Goal: Transaction & Acquisition: Download file/media

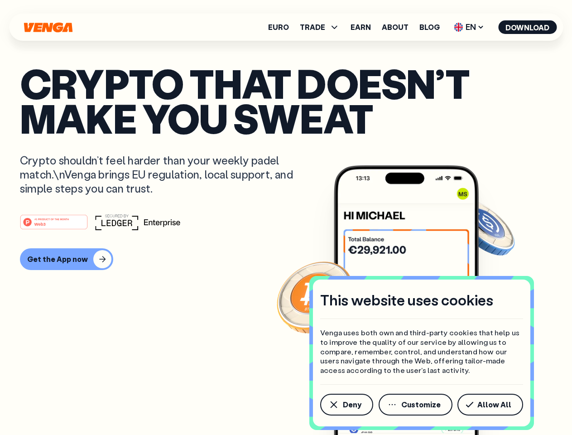
click at [286, 217] on div "#1 PRODUCT OF THE MONTH Web3" at bounding box center [286, 222] width 532 height 16
click at [346, 404] on span "Deny" at bounding box center [352, 404] width 19 height 7
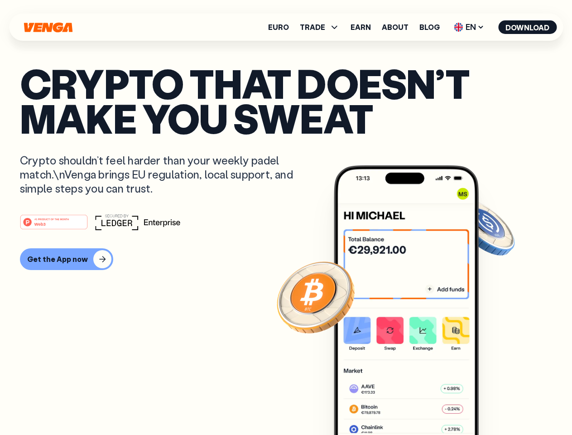
click at [416, 404] on img at bounding box center [406, 316] width 145 height 303
click at [492, 404] on article "Crypto that doesn’t make you sweat Crypto shouldn’t feel harder than your weekl…" at bounding box center [286, 236] width 532 height 340
click at [323, 27] on span "TRADE" at bounding box center [312, 27] width 25 height 7
click at [469, 27] on span "EN" at bounding box center [469, 27] width 37 height 14
click at [528, 27] on button "Download" at bounding box center [527, 27] width 58 height 14
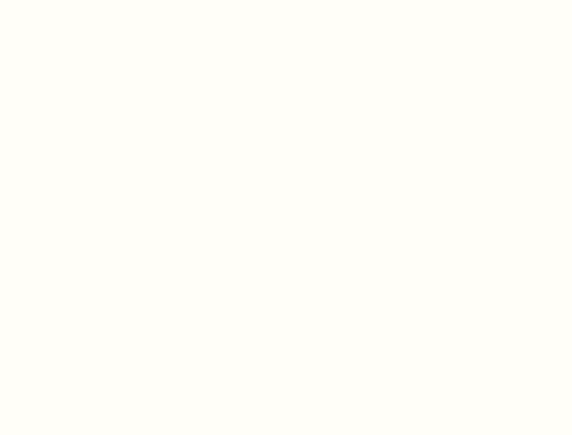
click at [286, 0] on html "This website uses cookies Venga uses both own and third-party cookies that help…" at bounding box center [286, 0] width 572 height 0
click at [65, 0] on html "This website uses cookies Venga uses both own and third-party cookies that help…" at bounding box center [286, 0] width 572 height 0
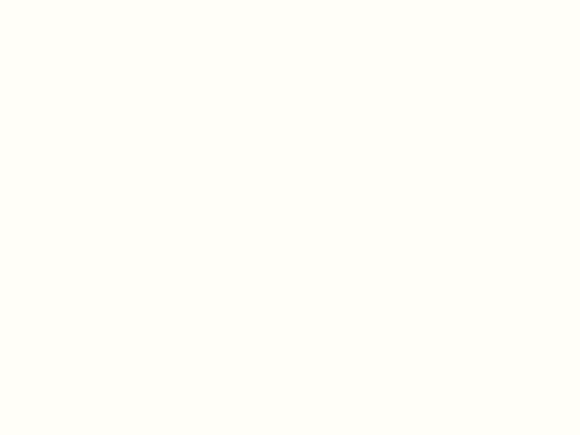
click at [55, 0] on html "This website uses cookies Venga uses both own and third-party cookies that help…" at bounding box center [290, 0] width 580 height 0
